Goal: Task Accomplishment & Management: Manage account settings

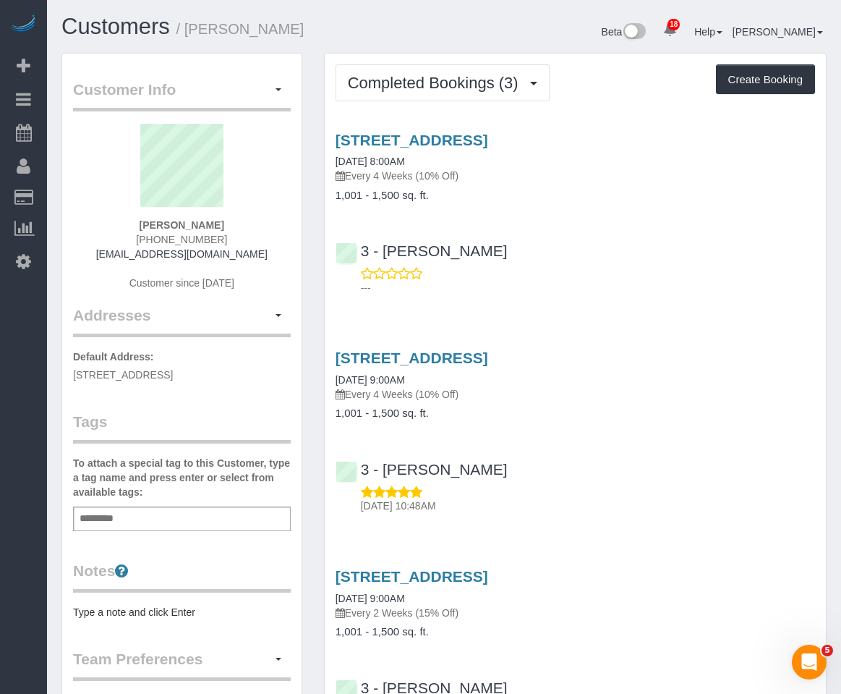
click at [643, 239] on div "3 - [PERSON_NAME] ---" at bounding box center [575, 262] width 501 height 65
click at [435, 141] on link "[STREET_ADDRESS]" at bounding box center [412, 140] width 153 height 17
click at [260, 401] on div "Customer Info Edit Contact Info Send Message Email Preferences Special Sales Ta…" at bounding box center [181, 531] width 239 height 954
drag, startPoint x: 140, startPoint y: 393, endPoint x: 67, endPoint y: 370, distance: 76.4
click at [67, 370] on div "Customer Info Edit Contact Info Send Message Email Preferences Special Sales Ta…" at bounding box center [181, 531] width 239 height 954
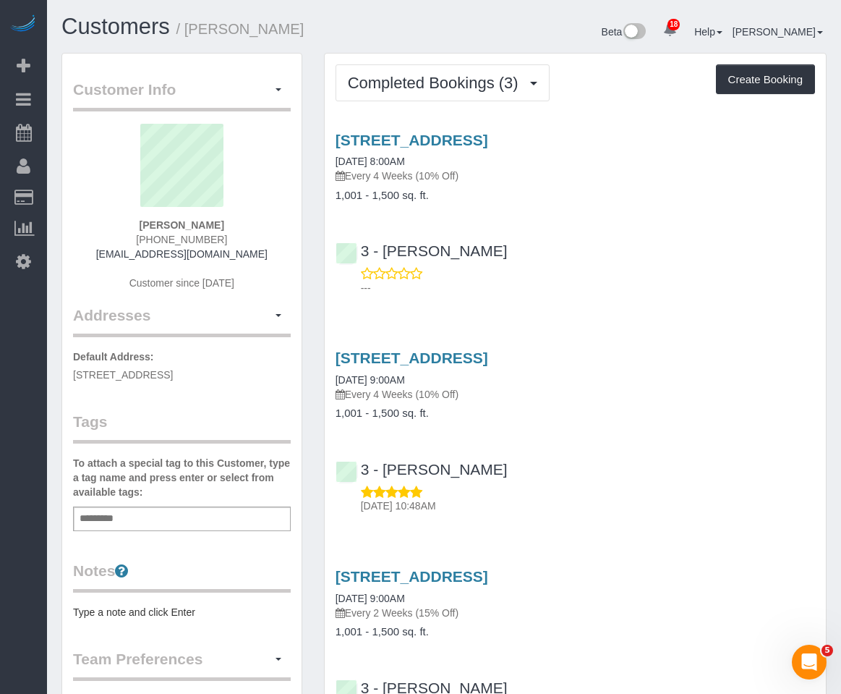
copy span "[STREET_ADDRESS]"
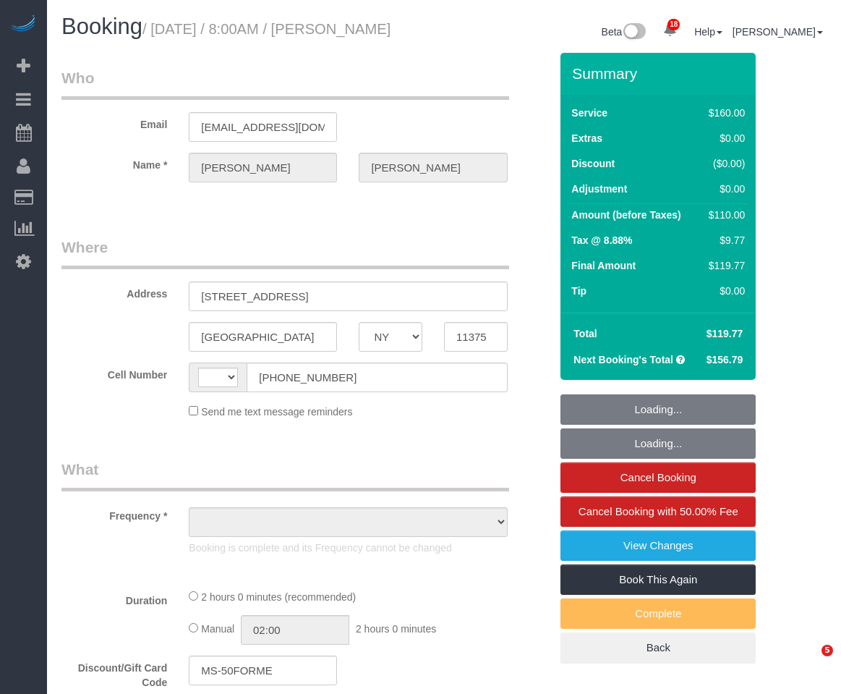
select select "NY"
select select "object:538"
select select "number:89"
select select "number:90"
select select "number:14"
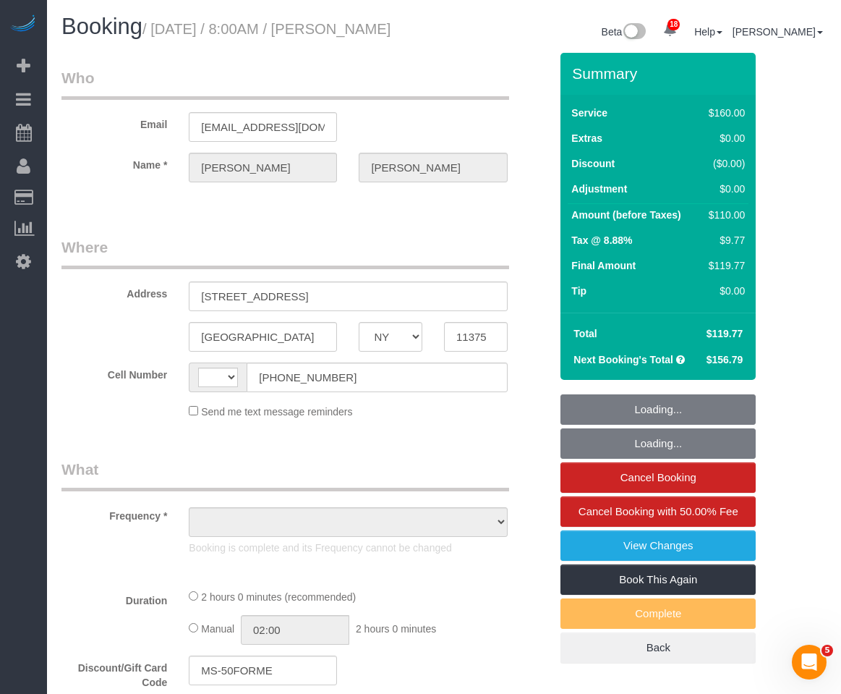
select select "number:5"
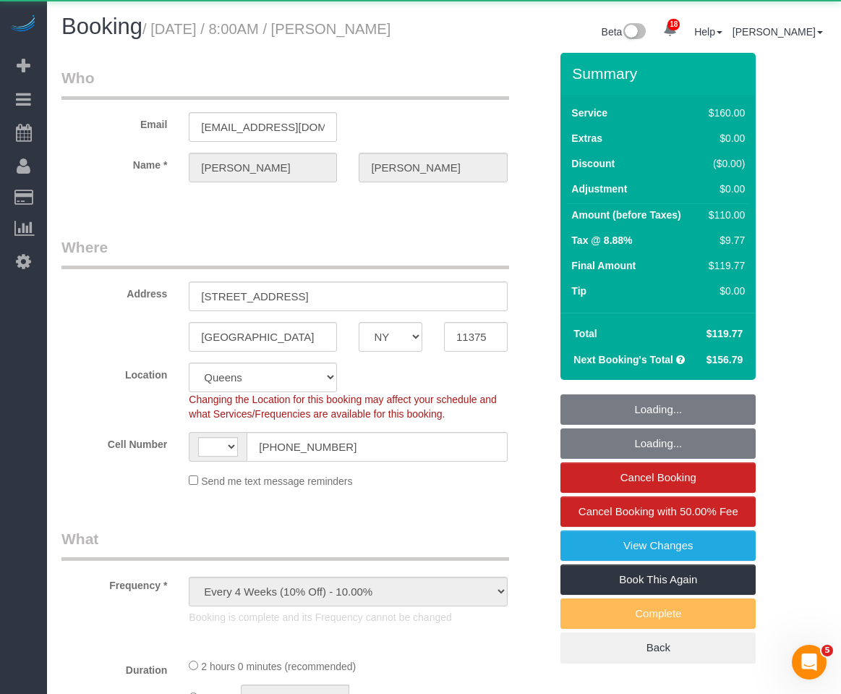
select select "object:940"
select select "string:US"
select select "string:stripe-pm_1LEGhi4VGloSiKo7iU4WsxxP"
select select "spot1"
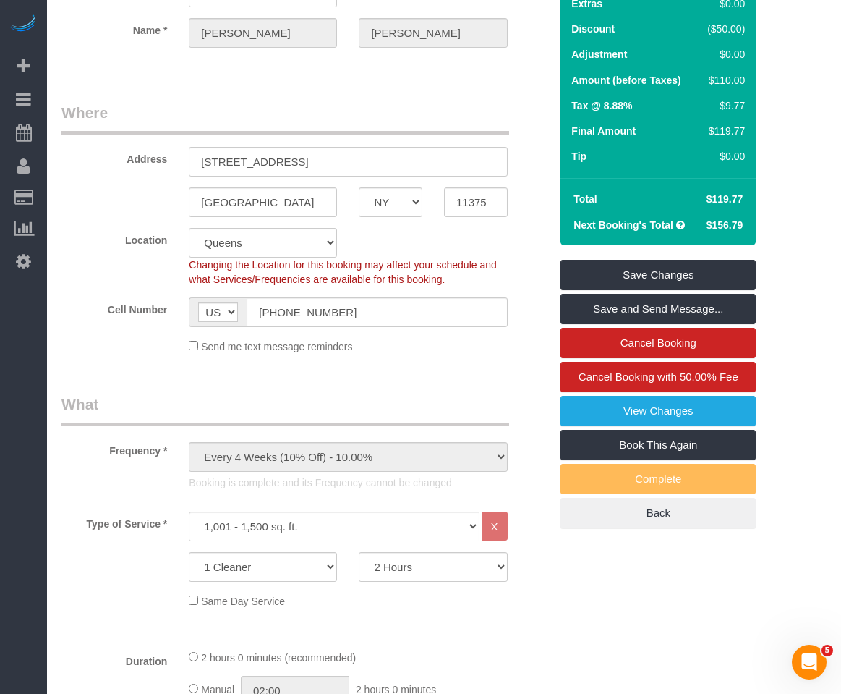
scroll to position [132, 0]
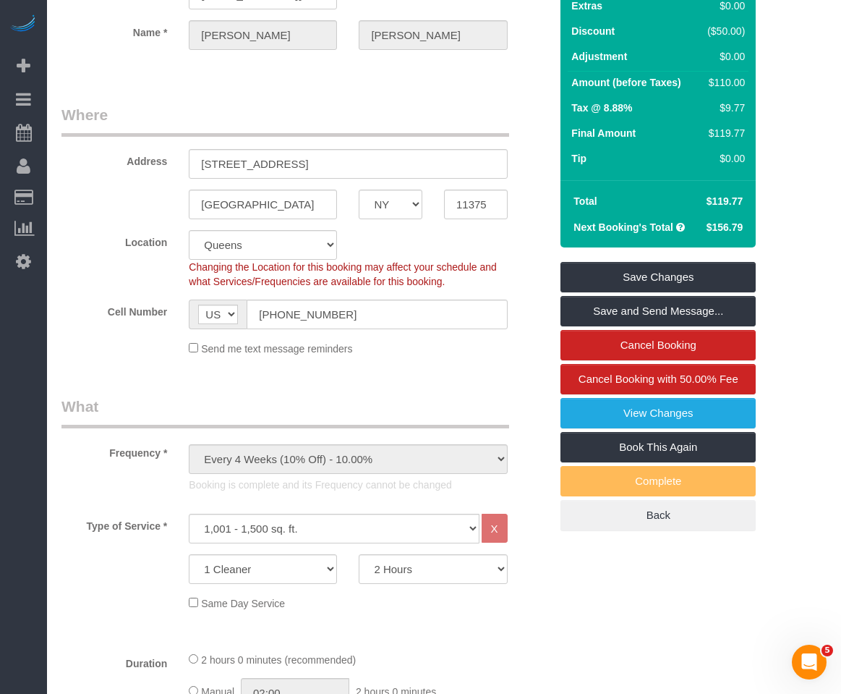
drag, startPoint x: 332, startPoint y: 122, endPoint x: 286, endPoint y: 101, distance: 50.5
click at [332, 122] on legend "Where" at bounding box center [285, 120] width 448 height 33
drag, startPoint x: 310, startPoint y: 135, endPoint x: 383, endPoint y: 116, distance: 75.5
click at [310, 135] on legend "Where" at bounding box center [285, 120] width 448 height 33
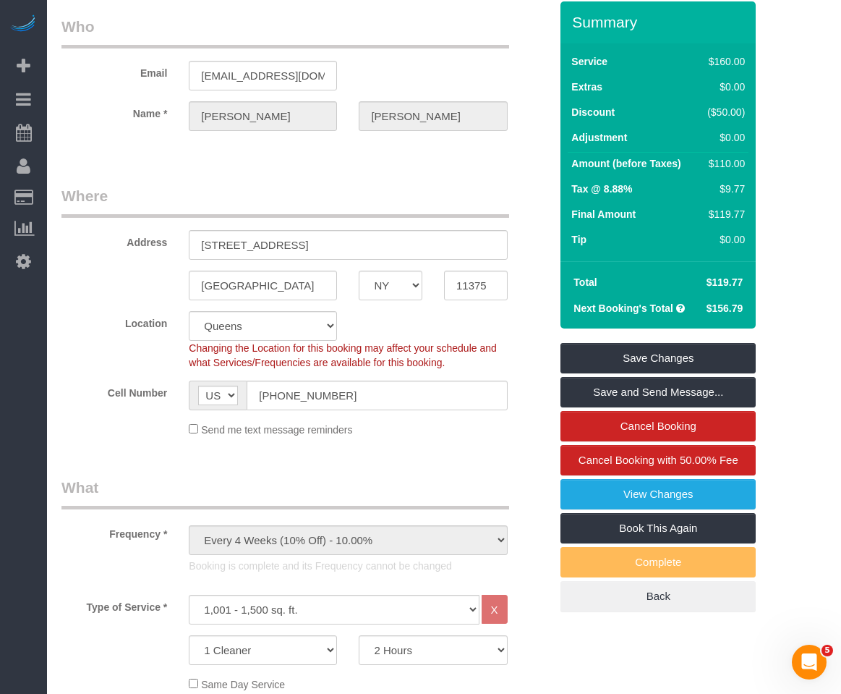
scroll to position [0, 0]
